Goal: Task Accomplishment & Management: Complete application form

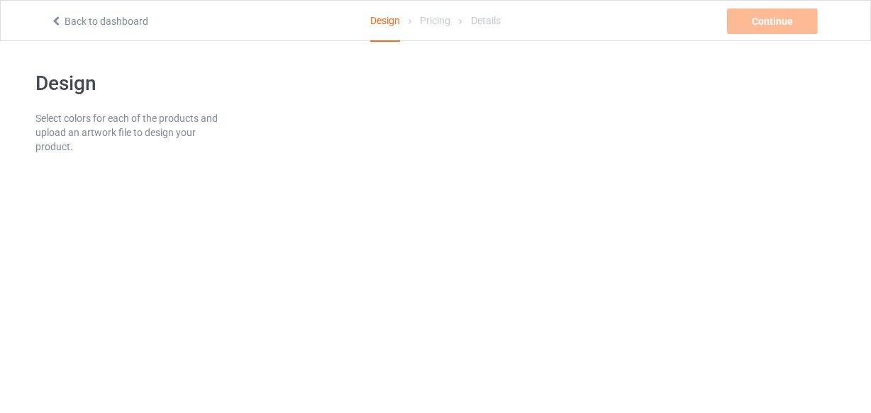
click at [796, 28] on div "Continue Can't create campaign." at bounding box center [774, 22] width 94 height 26
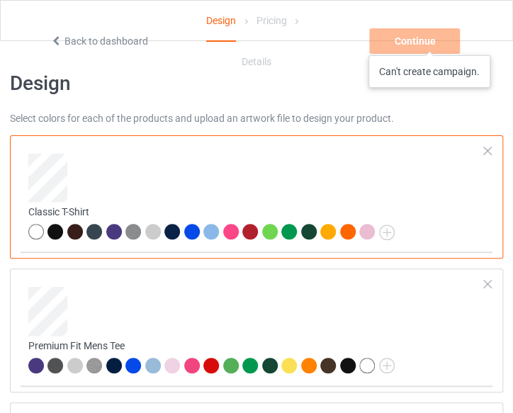
click at [430, 41] on div "Continue Can't create campaign." at bounding box center [416, 41] width 94 height 26
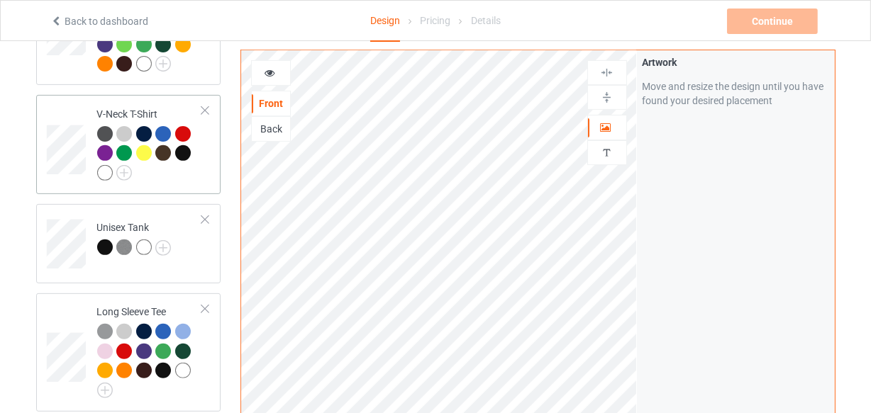
scroll to position [515, 0]
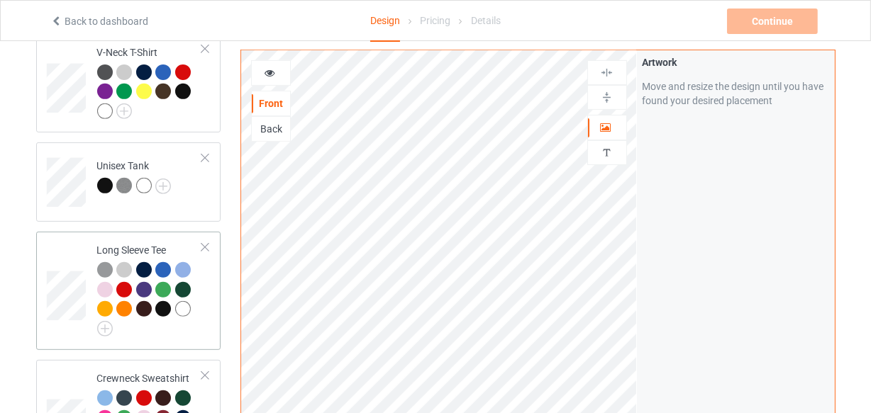
click at [184, 267] on div at bounding box center [183, 270] width 16 height 16
click at [260, 77] on div at bounding box center [271, 73] width 38 height 14
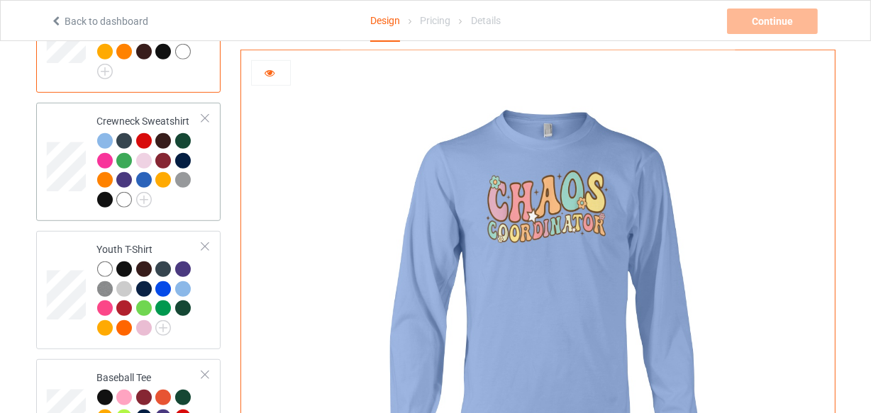
scroll to position [837, 0]
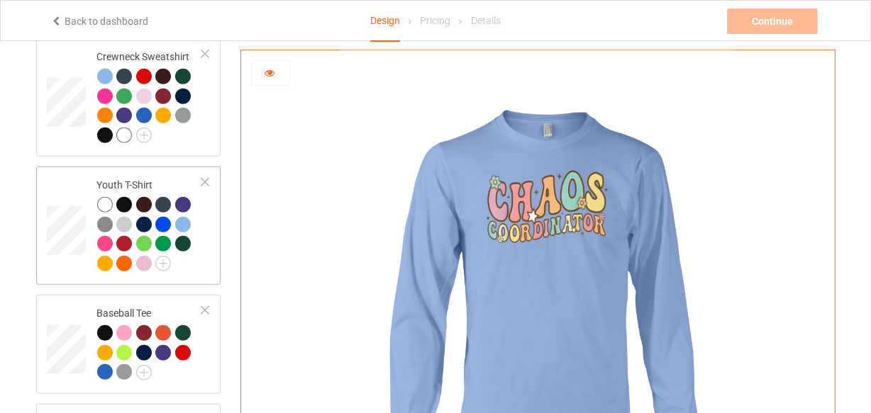
click at [184, 206] on div at bounding box center [183, 205] width 16 height 16
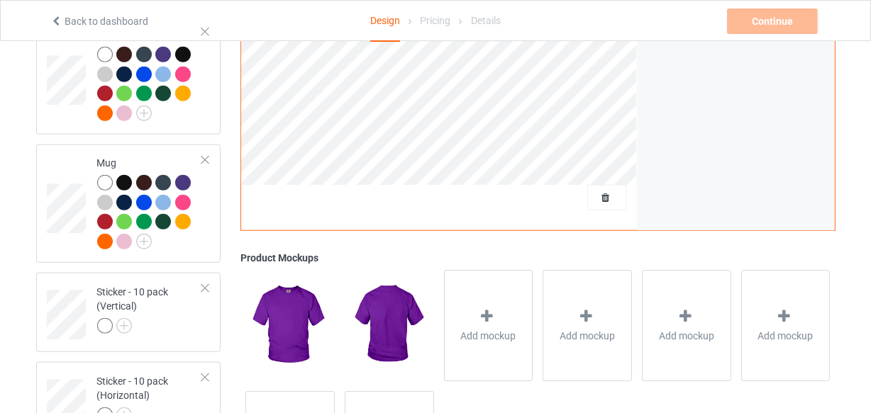
scroll to position [1418, 0]
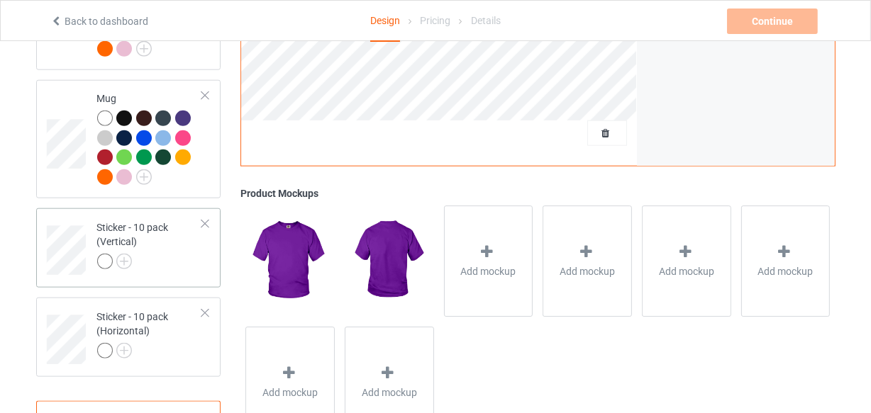
click at [183, 244] on div "Sticker - 10 pack (Vertical)" at bounding box center [150, 244] width 106 height 48
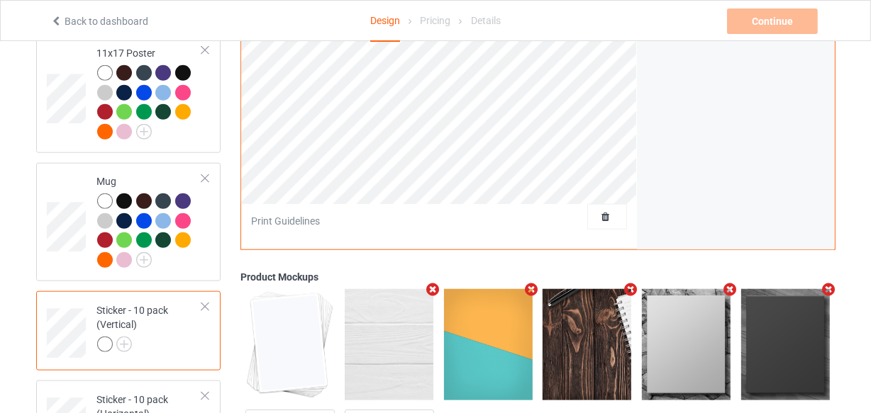
scroll to position [1353, 0]
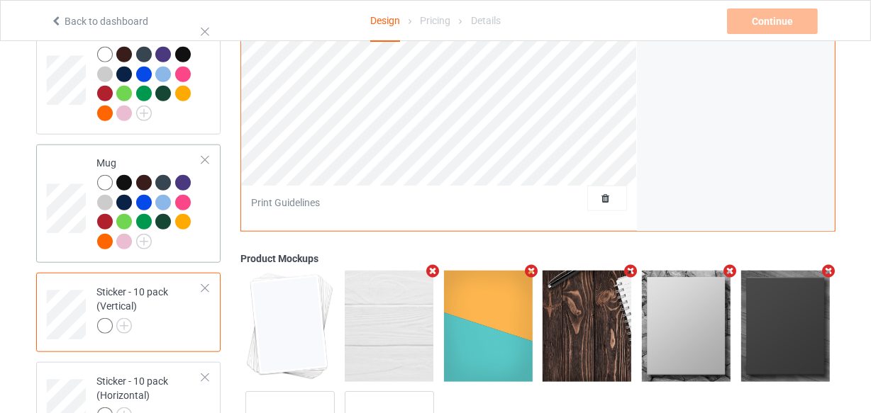
click at [164, 164] on div "Mug" at bounding box center [150, 202] width 106 height 92
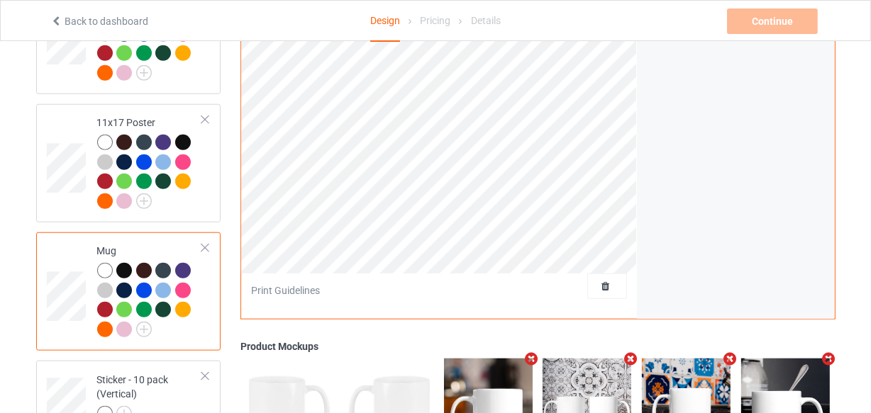
scroll to position [1160, 0]
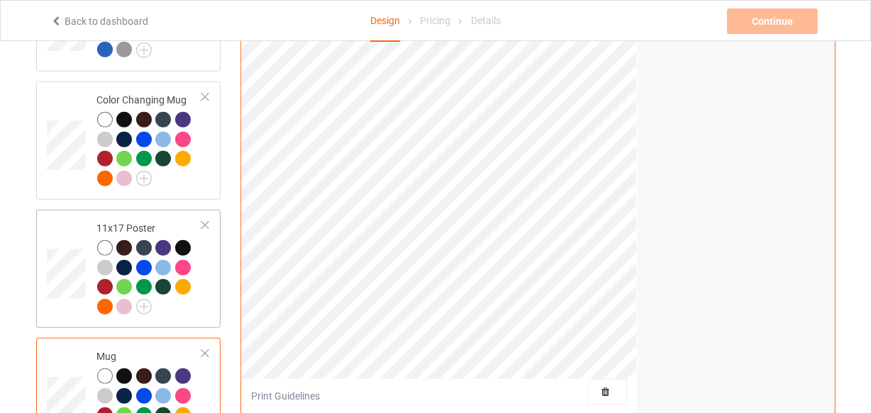
click at [163, 218] on td "11x17 Poster" at bounding box center [149, 269] width 121 height 107
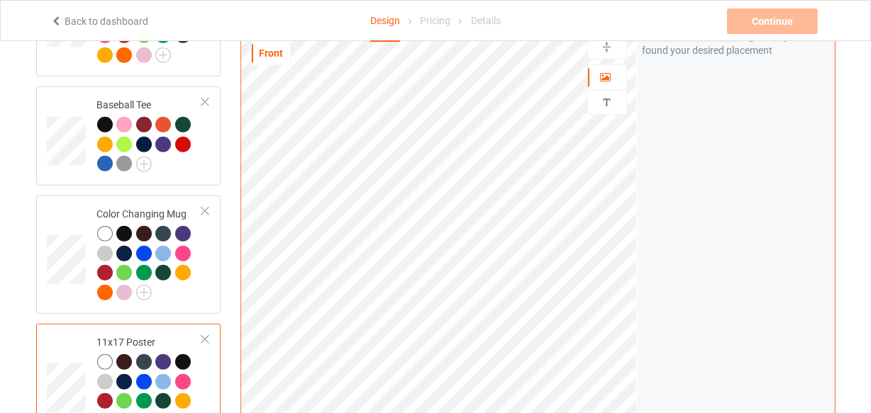
scroll to position [1031, 0]
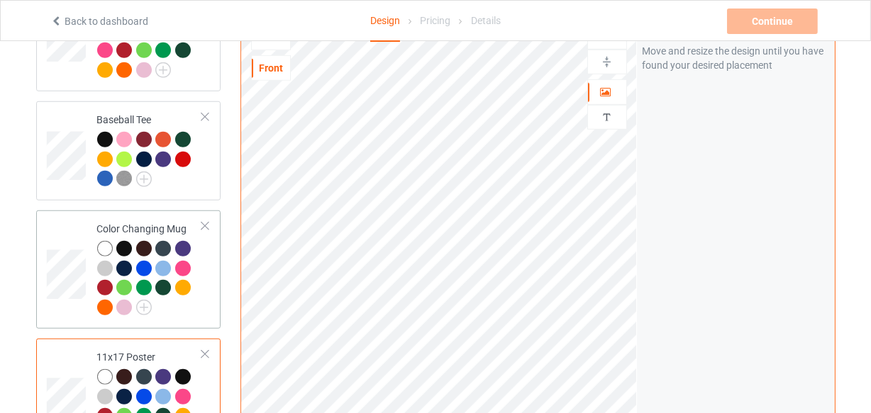
click at [174, 226] on div "Color Changing Mug" at bounding box center [150, 268] width 106 height 92
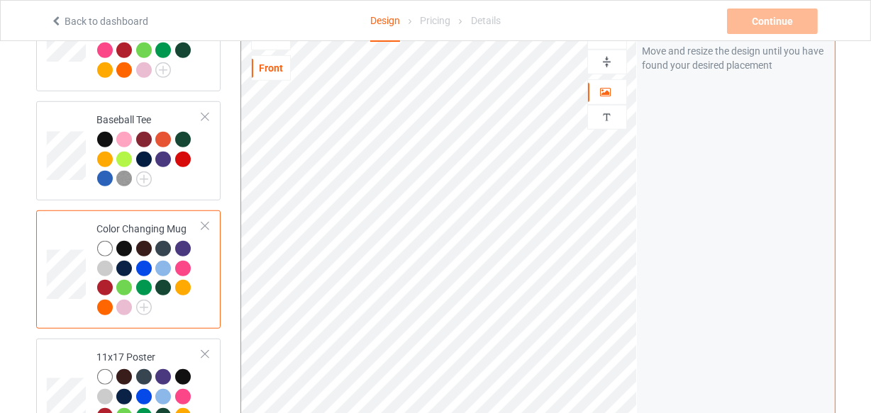
click at [603, 64] on img at bounding box center [606, 61] width 13 height 13
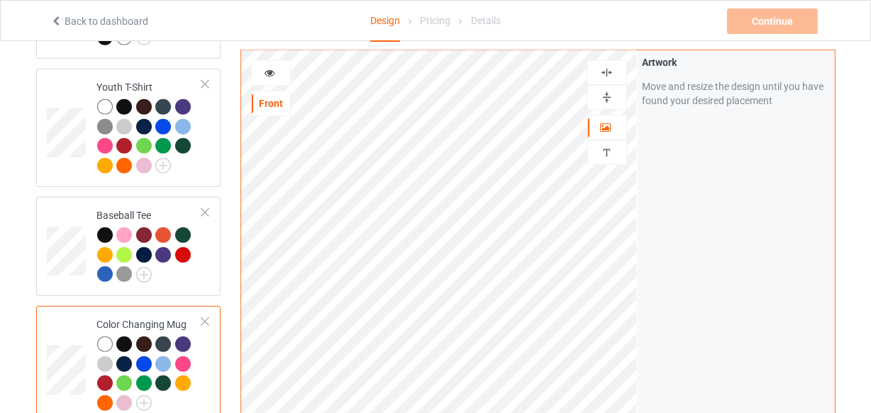
scroll to position [902, 0]
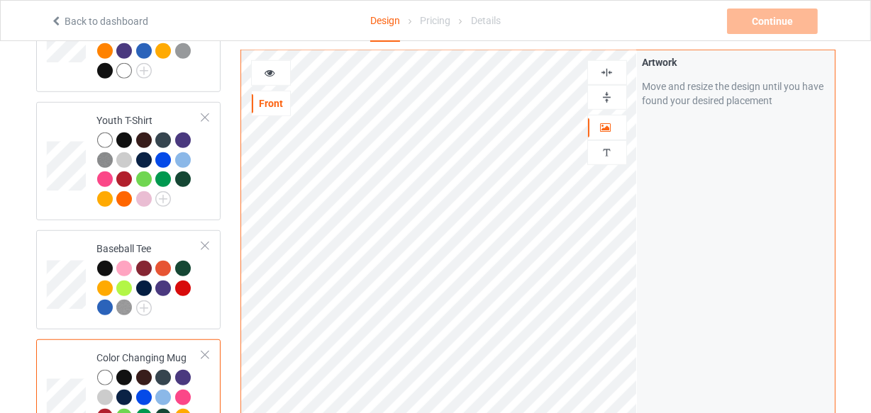
drag, startPoint x: 269, startPoint y: 72, endPoint x: 272, endPoint y: 86, distance: 13.6
click at [270, 72] on icon at bounding box center [270, 71] width 12 height 10
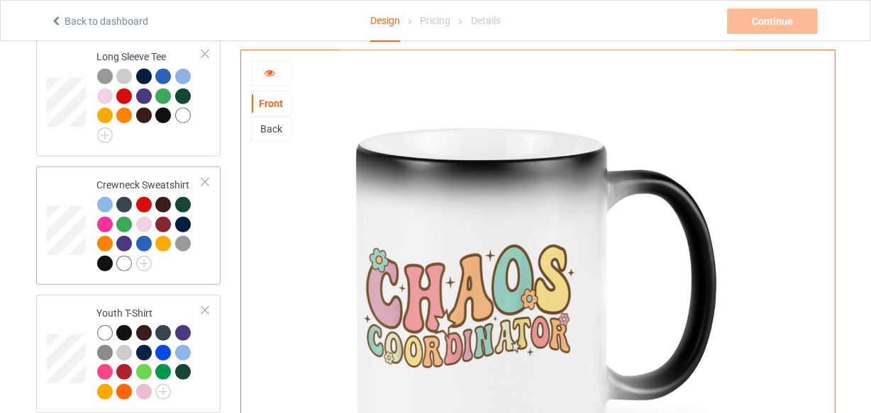
scroll to position [644, 0]
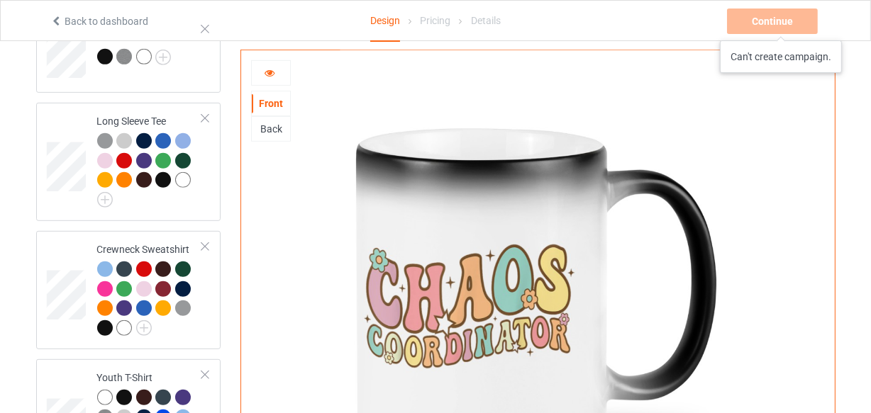
click at [781, 26] on div "Continue Can't create campaign." at bounding box center [774, 22] width 94 height 26
